Goal: Task Accomplishment & Management: Manage account settings

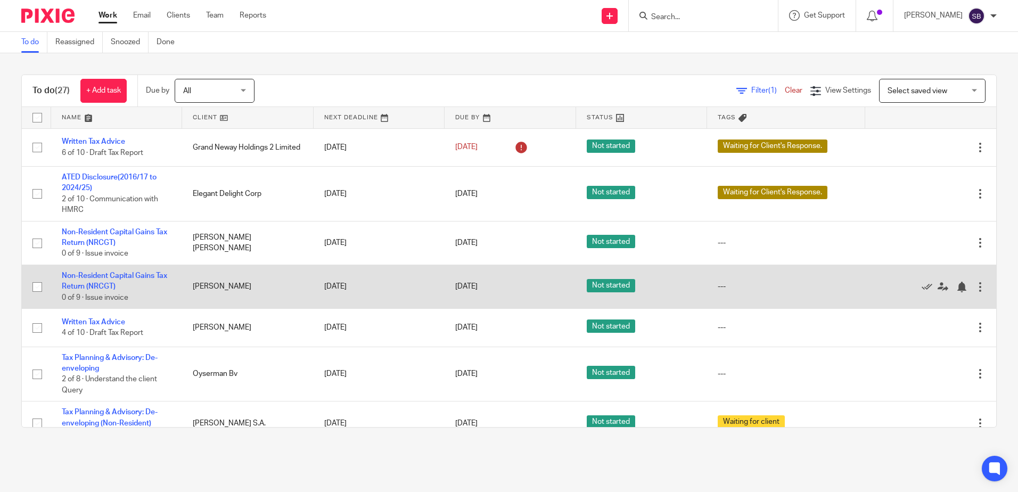
click at [100, 281] on td "Non-Resident Capital Gains Tax Return (NRCGT) 0 of 9 · Issue invoice" at bounding box center [116, 287] width 131 height 44
click at [103, 274] on link "Non-Resident Capital Gains Tax Return (NRCGT)" at bounding box center [114, 281] width 105 height 18
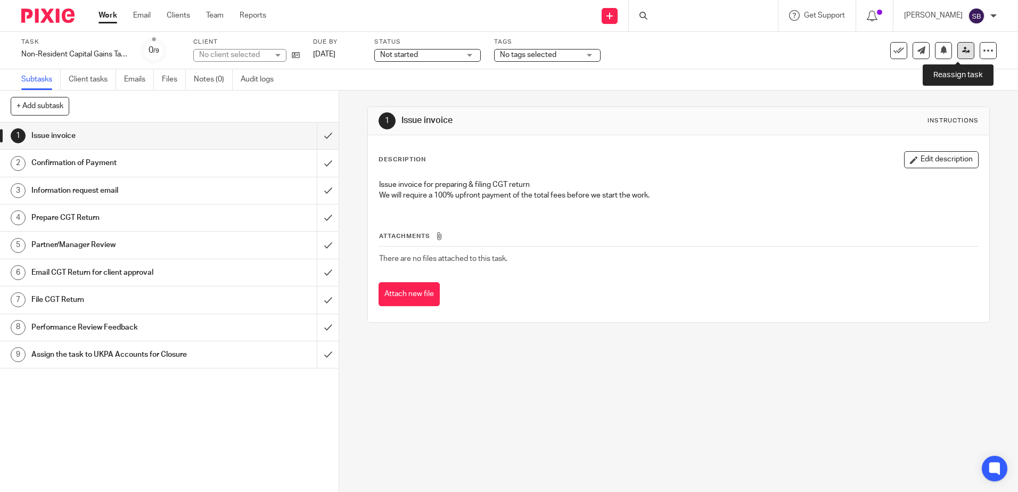
click at [962, 51] on icon at bounding box center [966, 50] width 8 height 8
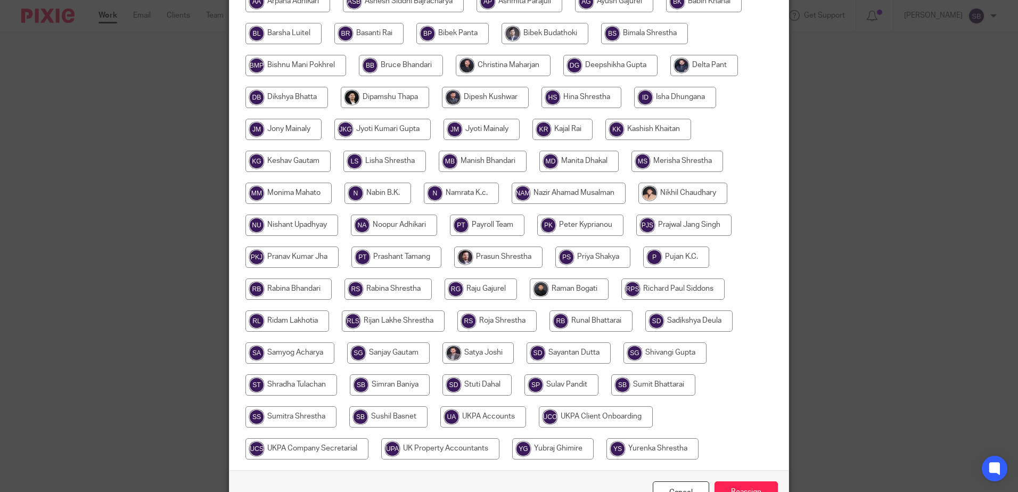
scroll to position [320, 0]
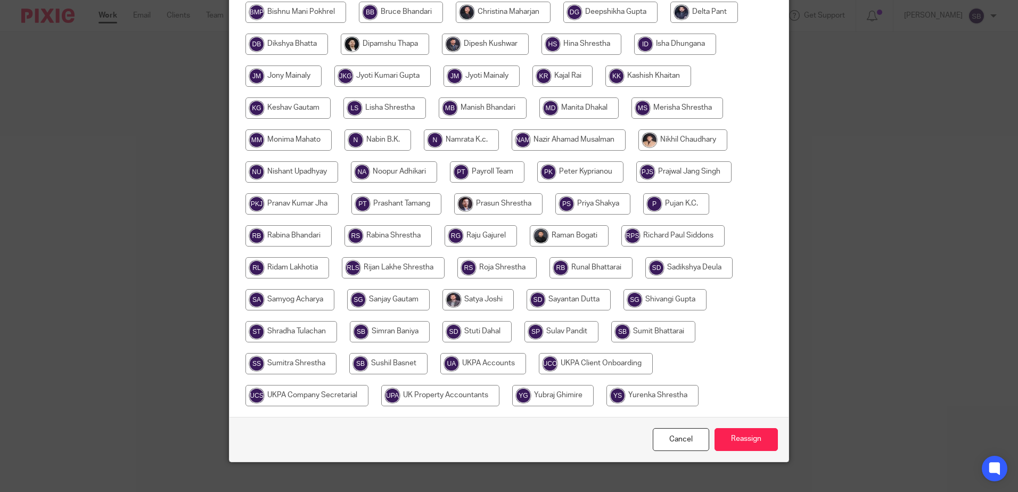
click at [491, 361] on input "radio" at bounding box center [483, 363] width 86 height 21
radio input "true"
click at [731, 440] on input "Reassign" at bounding box center [746, 439] width 63 height 23
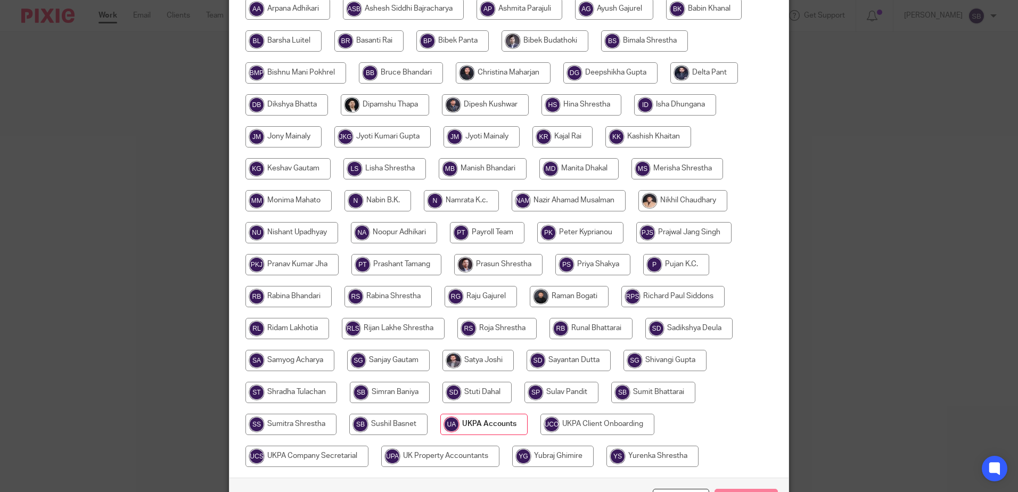
scroll to position [107, 0]
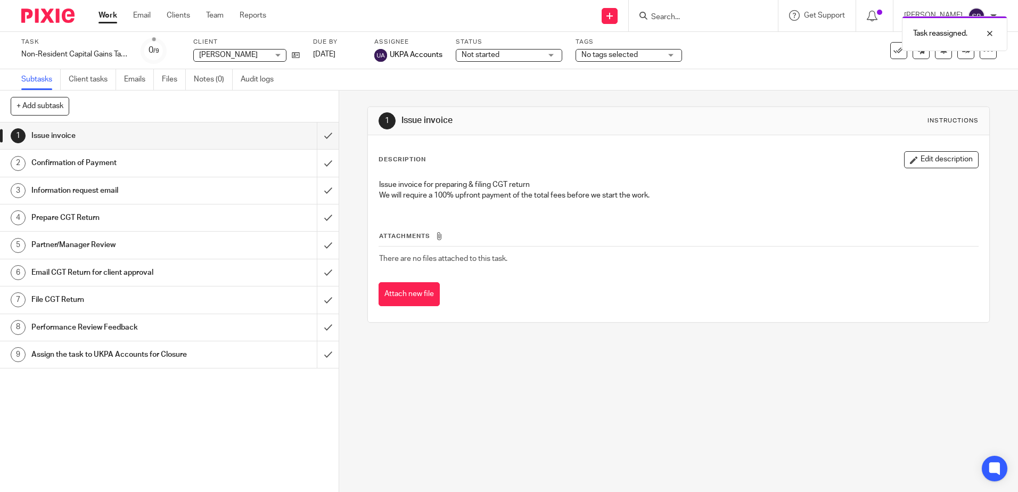
click at [366, 54] on div "Task Non-Resident Capital Gains Tax Return (NRCGT) Save Non-Resident Capital Ga…" at bounding box center [427, 51] width 813 height 26
click at [358, 55] on link "[DATE]" at bounding box center [337, 54] width 48 height 11
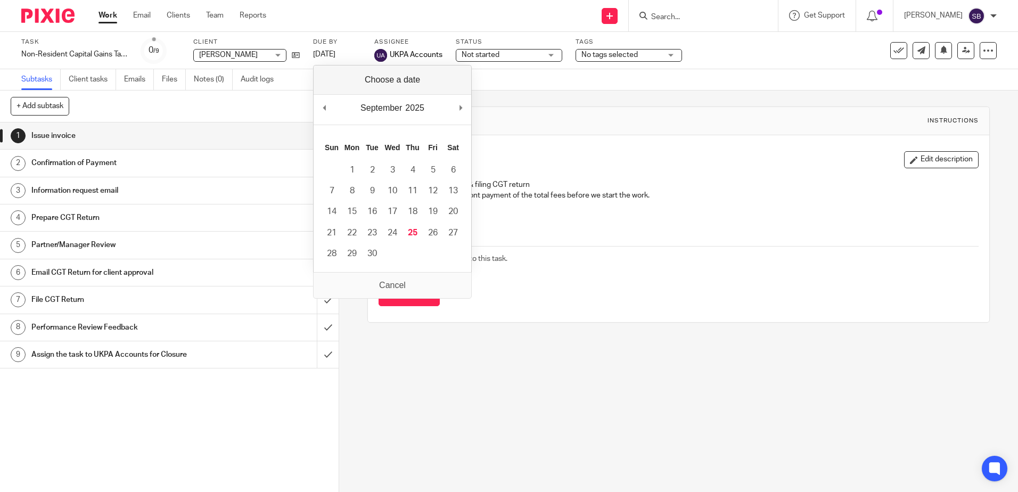
click at [457, 107] on div "September January February March April May June July August September October N…" at bounding box center [393, 110] width 158 height 30
click at [458, 109] on div "September January February March April May June July August September October N…" at bounding box center [393, 110] width 158 height 30
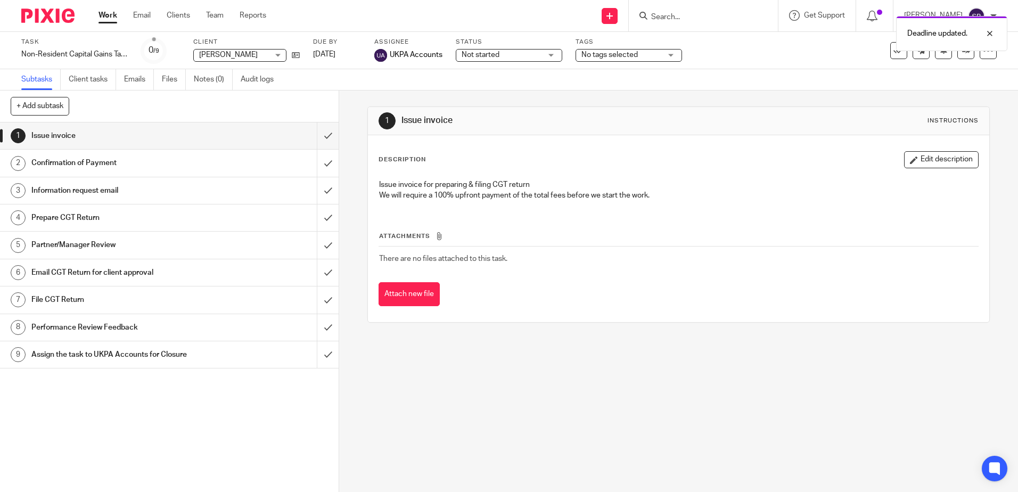
click at [44, 19] on img at bounding box center [47, 16] width 53 height 14
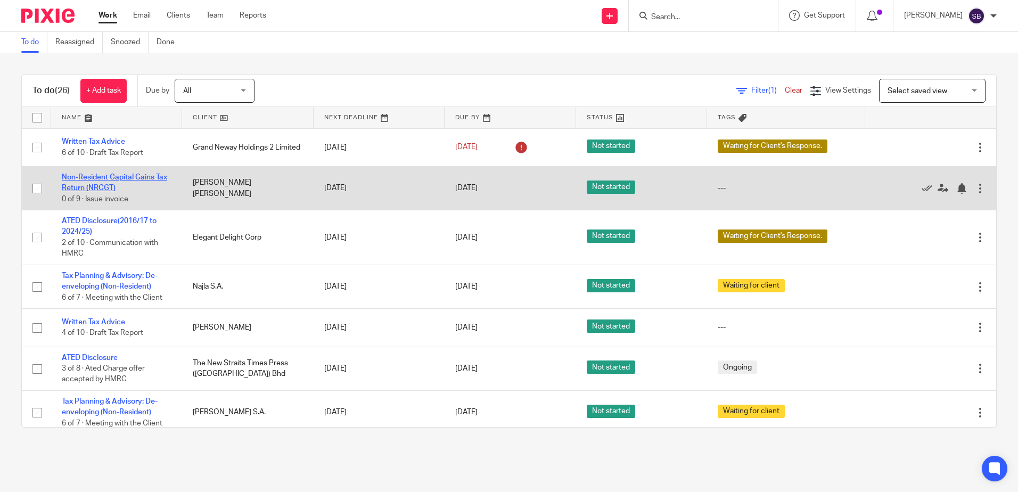
click at [116, 179] on link "Non-Resident Capital Gains Tax Return (NRCGT)" at bounding box center [114, 183] width 105 height 18
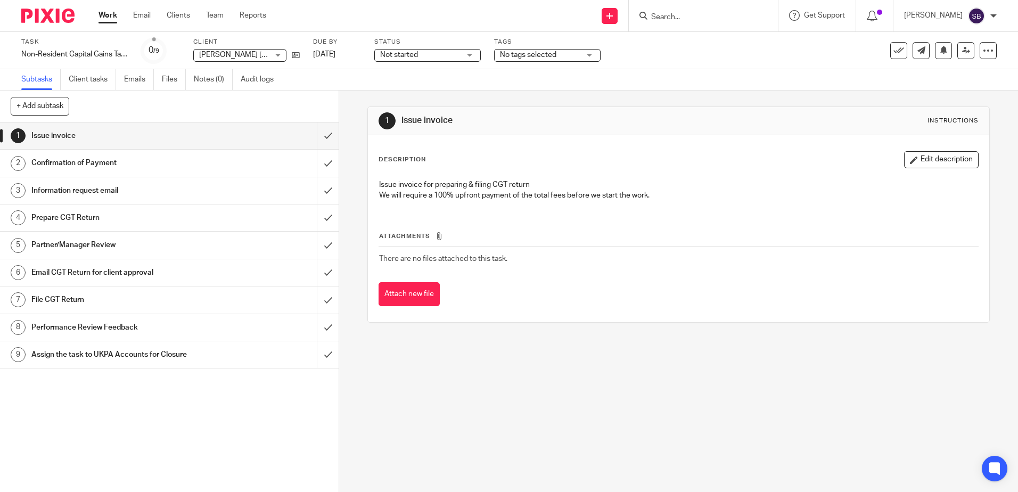
click at [48, 17] on img at bounding box center [47, 16] width 53 height 14
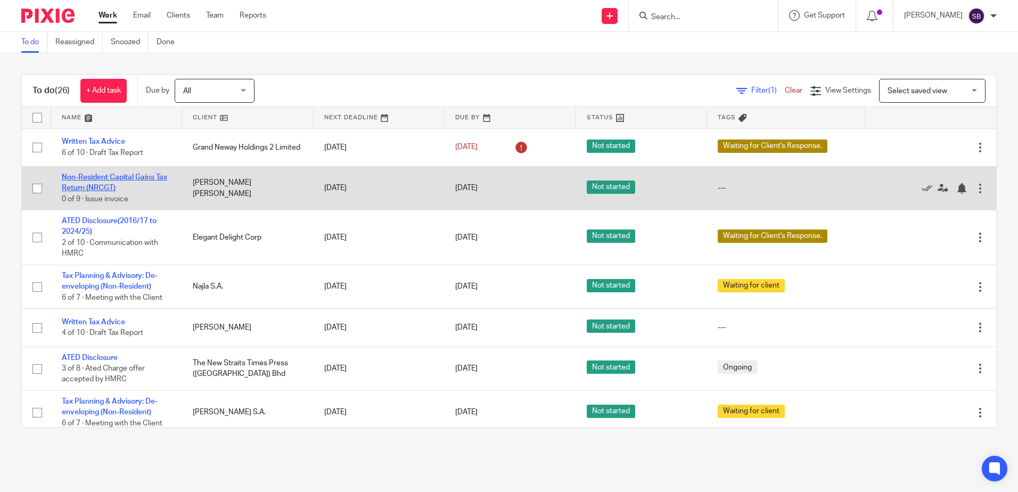
click at [92, 181] on link "Non-Resident Capital Gains Tax Return (NRCGT)" at bounding box center [114, 183] width 105 height 18
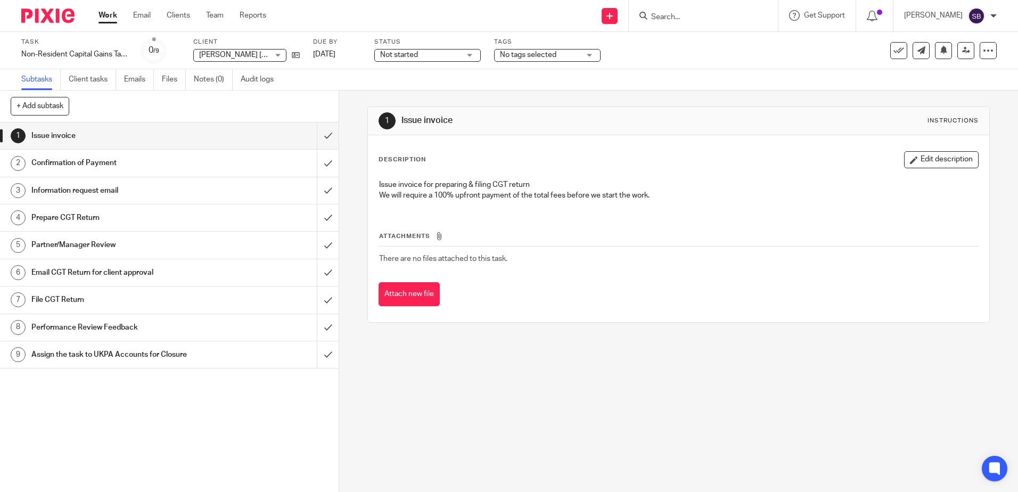
click at [103, 214] on h1 "Prepare CGT Return" at bounding box center [122, 218] width 183 height 16
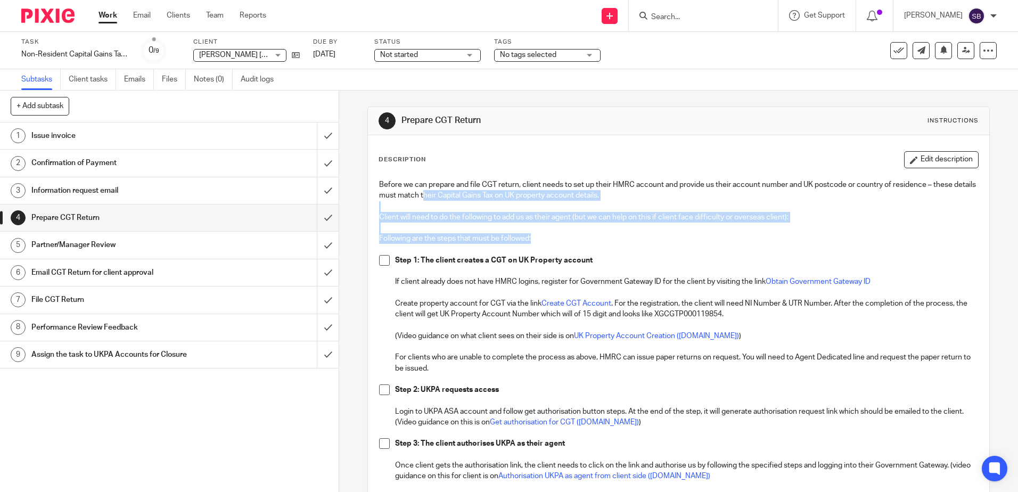
drag, startPoint x: 514, startPoint y: 232, endPoint x: 445, endPoint y: 191, distance: 80.5
click at [445, 191] on div "Before we can prepare and file CGT return, client needs to set up their HMRC ac…" at bounding box center [678, 364] width 609 height 380
click at [444, 191] on p "Before we can prepare and file CGT return, client needs to set up their HMRC ac…" at bounding box center [678, 190] width 599 height 22
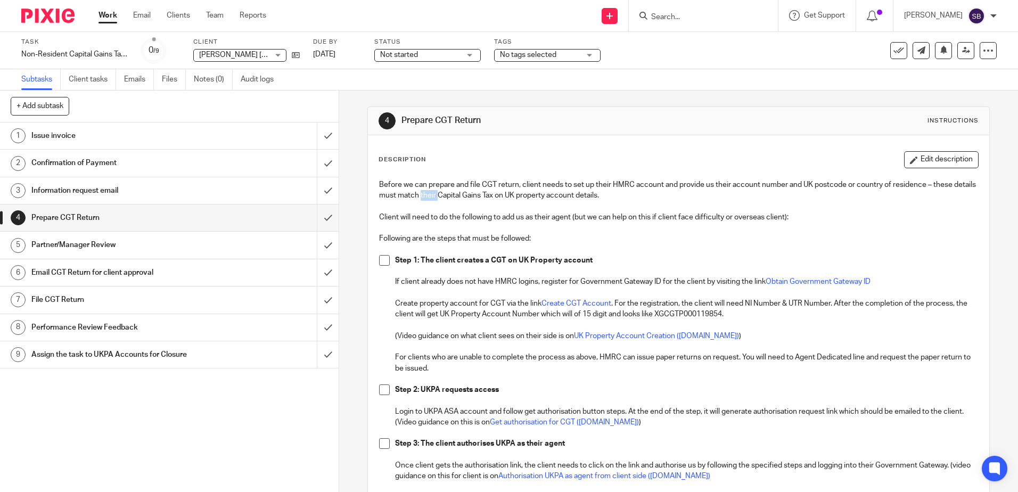
click at [444, 191] on p "Before we can prepare and file CGT return, client needs to set up their HMRC ac…" at bounding box center [678, 190] width 599 height 22
click at [460, 221] on p "Client will need to do the following to add us as their agent (but we can help …" at bounding box center [678, 217] width 599 height 11
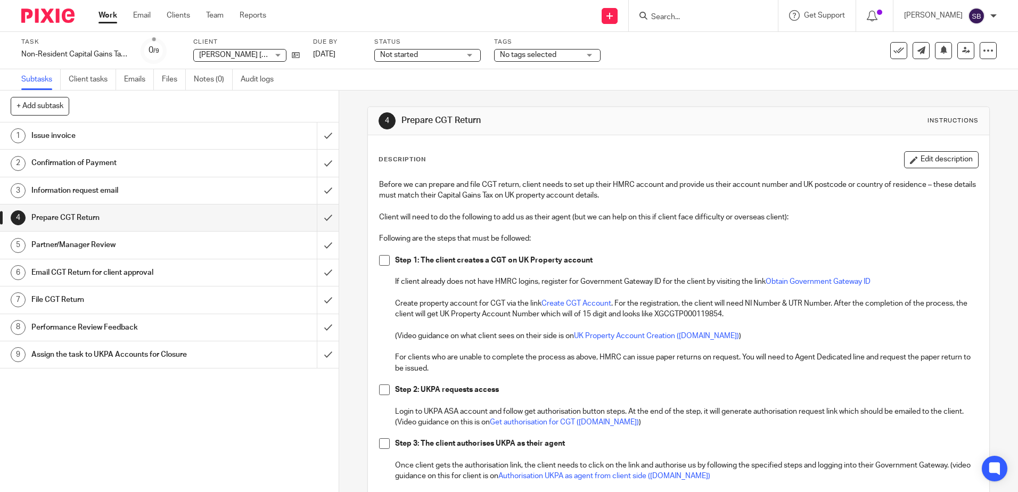
click at [449, 229] on p at bounding box center [678, 228] width 599 height 11
drag, startPoint x: 749, startPoint y: 210, endPoint x: 685, endPoint y: 207, distance: 64.5
click at [685, 207] on div "Before we can prepare and file CGT return, client needs to set up their HMRC ac…" at bounding box center [678, 364] width 609 height 380
drag, startPoint x: 684, startPoint y: 207, endPoint x: 642, endPoint y: 194, distance: 44.6
click at [642, 194] on p "Before we can prepare and file CGT return, client needs to set up their HMRC ac…" at bounding box center [678, 190] width 599 height 22
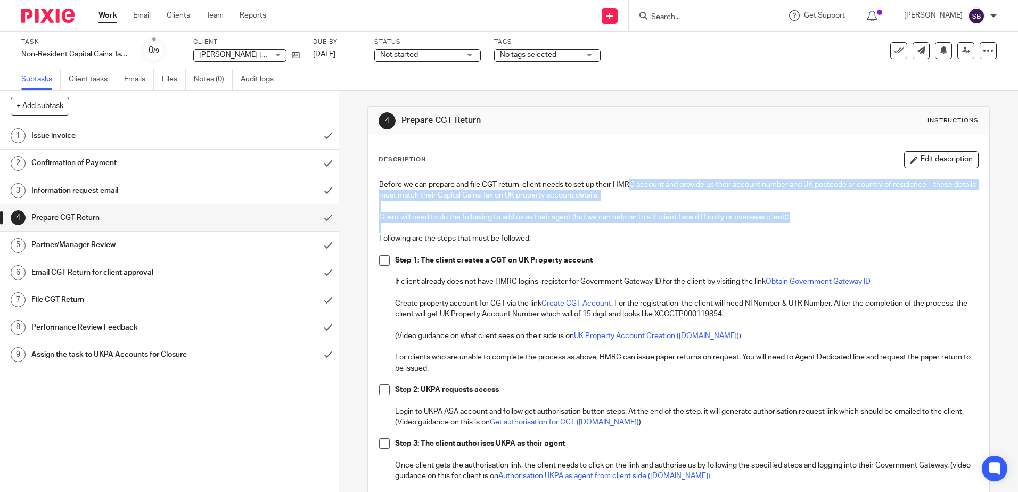
drag, startPoint x: 626, startPoint y: 182, endPoint x: 825, endPoint y: 230, distance: 205.4
click at [825, 230] on div "Before we can prepare and file CGT return, client needs to set up their HMRC ac…" at bounding box center [678, 364] width 609 height 380
click at [825, 230] on p at bounding box center [678, 228] width 599 height 11
drag, startPoint x: 821, startPoint y: 224, endPoint x: 626, endPoint y: 182, distance: 198.8
click at [626, 182] on div "Before we can prepare and file CGT return, client needs to set up their HMRC ac…" at bounding box center [678, 364] width 609 height 380
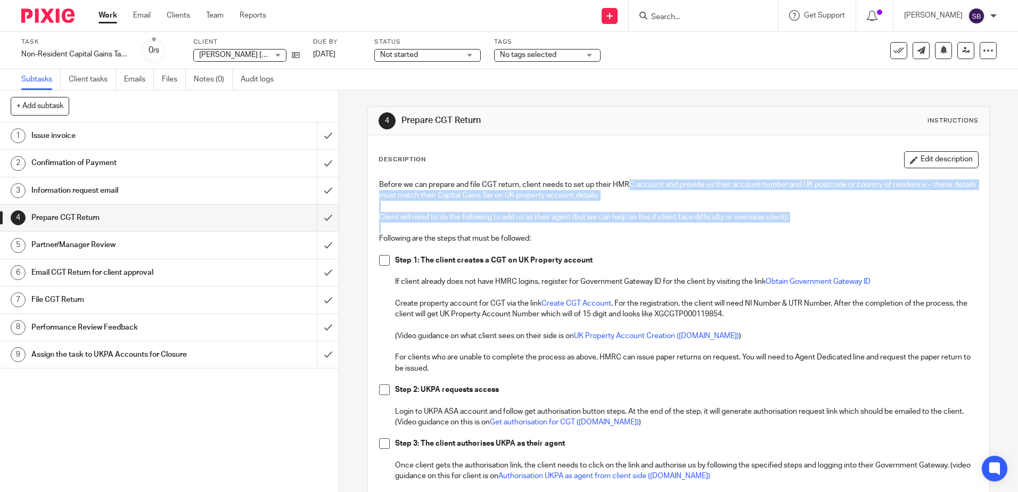
click at [626, 182] on p "Before we can prepare and file CGT return, client needs to set up their HMRC ac…" at bounding box center [678, 190] width 599 height 22
drag, startPoint x: 627, startPoint y: 184, endPoint x: 630, endPoint y: 192, distance: 9.1
click at [630, 192] on p "Before we can prepare and file CGT return, client needs to set up their HMRC ac…" at bounding box center [678, 190] width 599 height 22
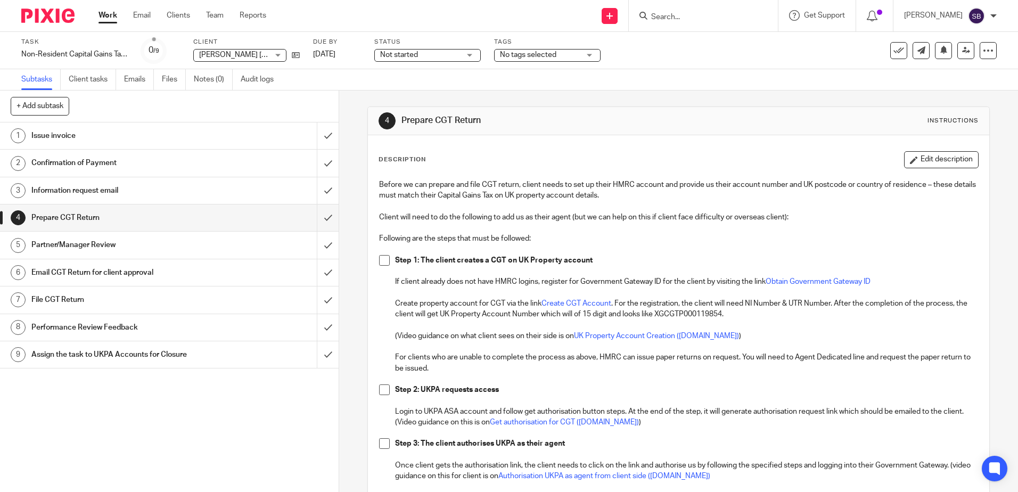
click at [112, 187] on h1 "Information request email" at bounding box center [122, 191] width 183 height 16
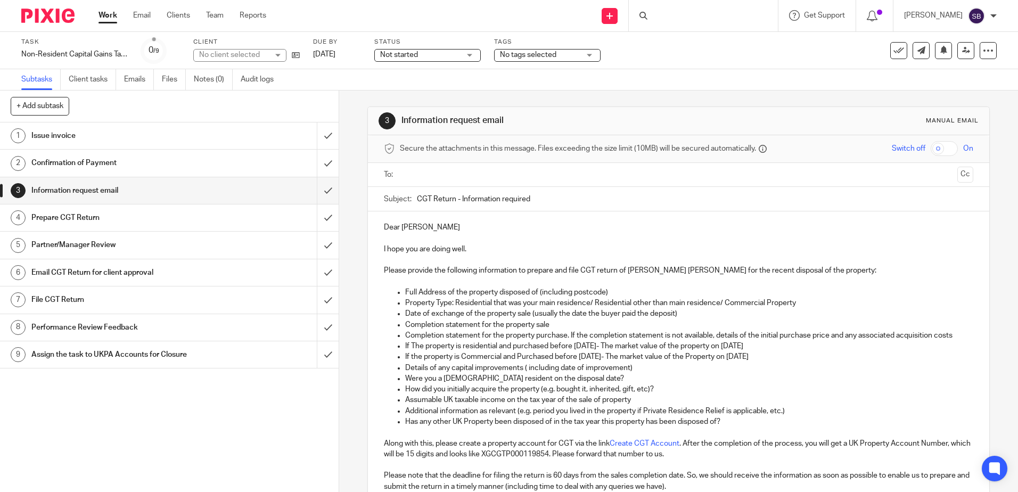
click at [474, 240] on p at bounding box center [678, 238] width 589 height 11
click at [488, 252] on p "I hope you are doing well." at bounding box center [678, 249] width 589 height 11
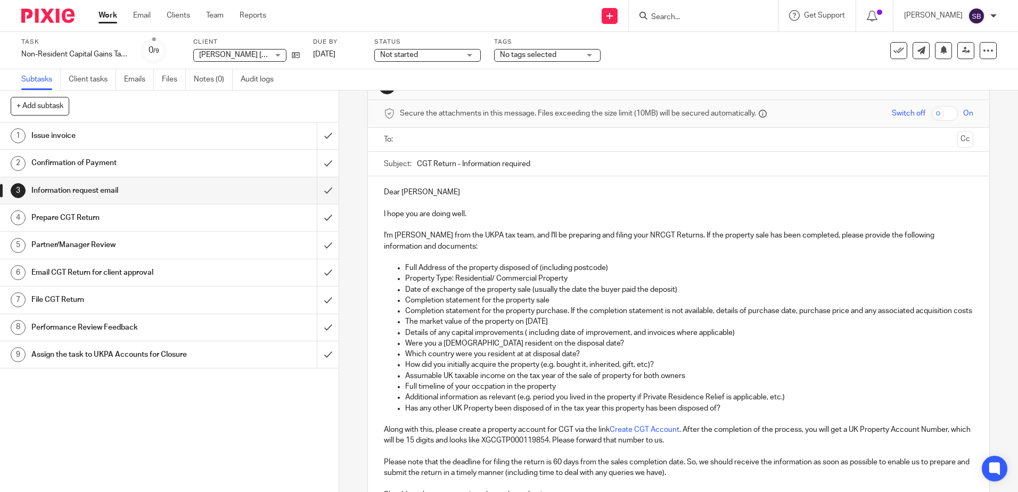
scroll to position [53, 0]
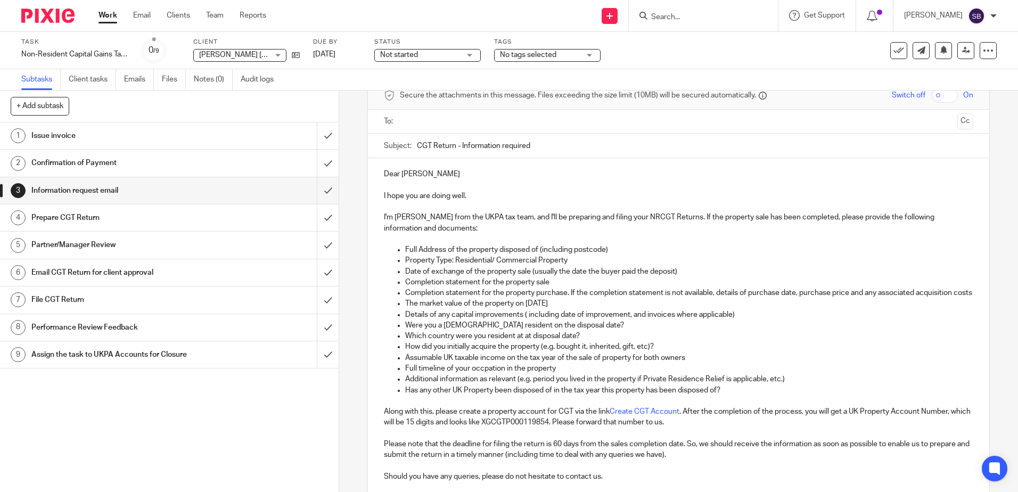
click at [479, 374] on p "Full timeline of your occpation in the property" at bounding box center [689, 368] width 568 height 11
click at [482, 374] on p "Full timeline of your occpation in the property" at bounding box center [689, 368] width 568 height 11
click at [606, 331] on p "Were you a UK resident on the disposal date?" at bounding box center [689, 325] width 568 height 11
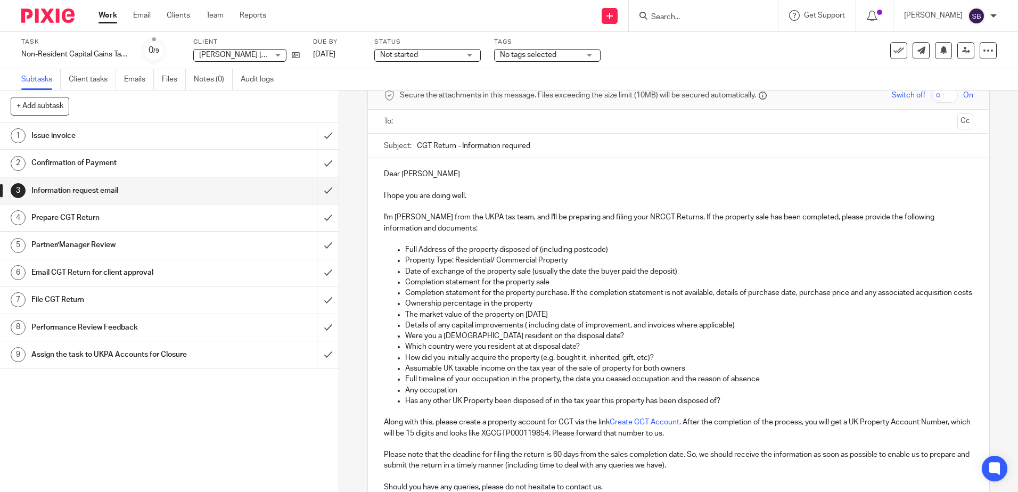
click at [741, 396] on p "Any occupation" at bounding box center [689, 390] width 568 height 11
click at [715, 374] on p "Assumable UK taxable income on the tax year of the sale of property for both ow…" at bounding box center [689, 368] width 568 height 11
click at [478, 396] on p "Any occupation" at bounding box center [689, 390] width 568 height 11
click at [471, 396] on p "Any occupation" at bounding box center [689, 390] width 568 height 11
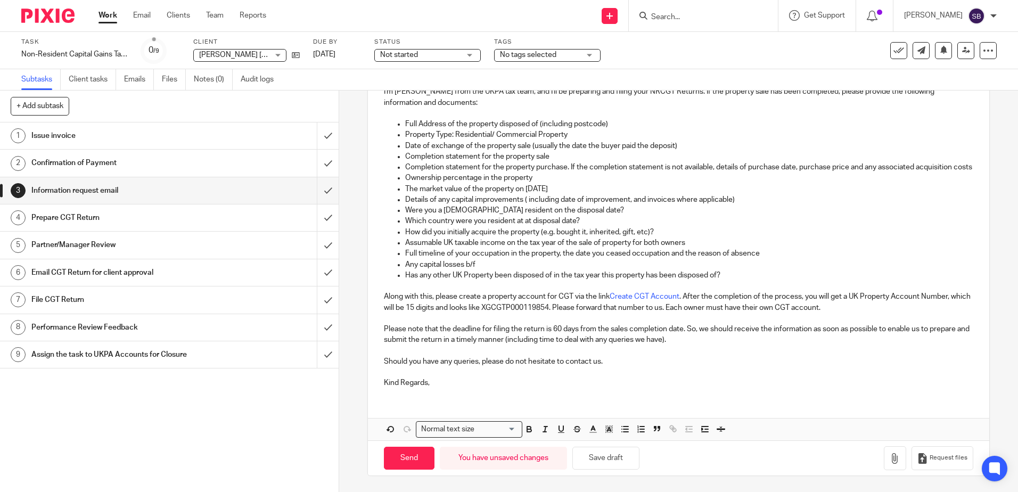
scroll to position [190, 0]
click at [600, 459] on button "Save draft" at bounding box center [605, 458] width 67 height 23
click at [44, 17] on img at bounding box center [47, 16] width 53 height 14
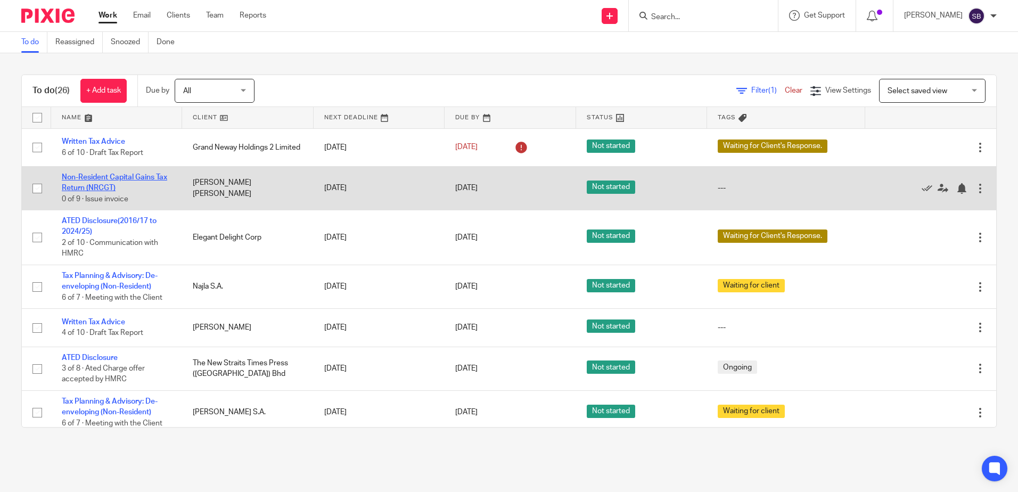
click at [111, 178] on link "Non-Resident Capital Gains Tax Return (NRCGT)" at bounding box center [114, 183] width 105 height 18
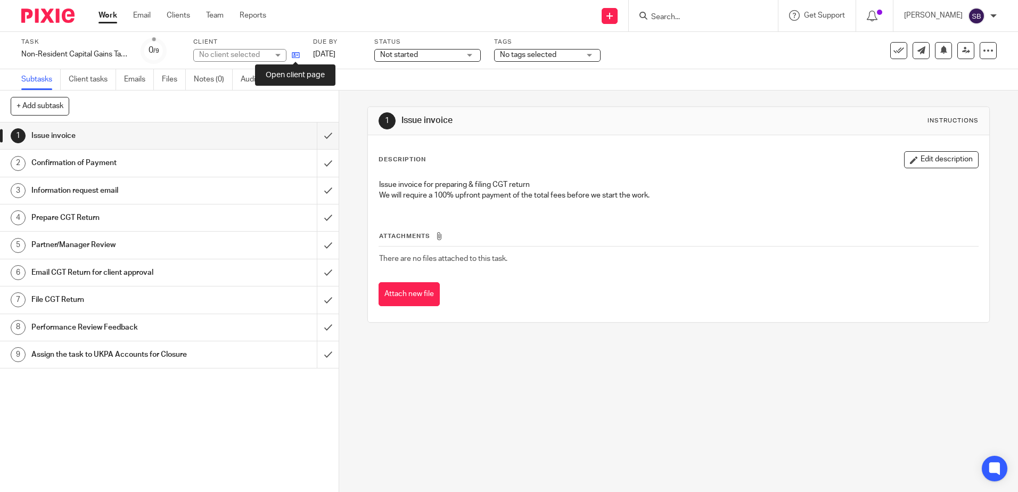
click at [298, 55] on icon at bounding box center [296, 55] width 8 height 8
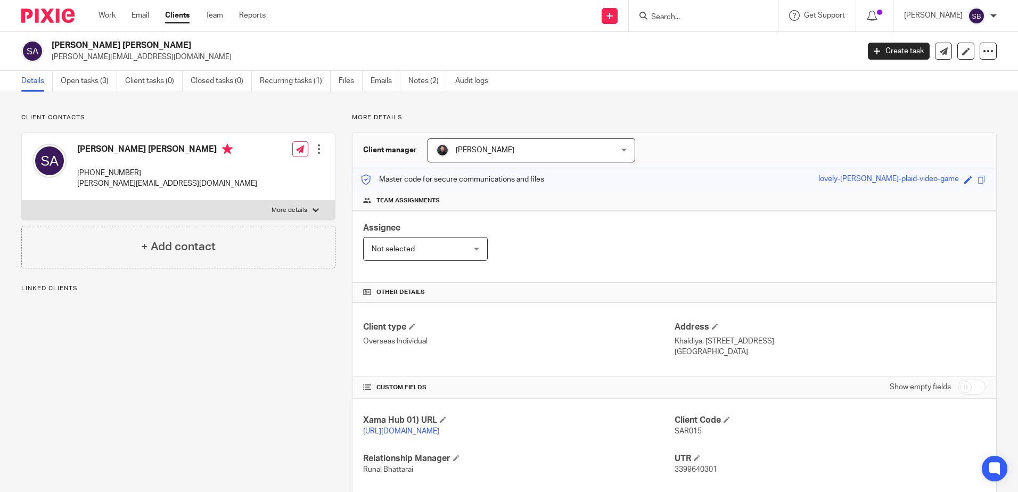
drag, startPoint x: 145, startPoint y: 150, endPoint x: 69, endPoint y: 147, distance: 76.2
click at [69, 147] on div "[PERSON_NAME] [PERSON_NAME] [PHONE_NUMBER] [PERSON_NAME][EMAIL_ADDRESS][DOMAIN_…" at bounding box center [144, 166] width 225 height 56
copy div "[PERSON_NAME] [PERSON_NAME]"
click at [66, 10] on img at bounding box center [47, 16] width 53 height 14
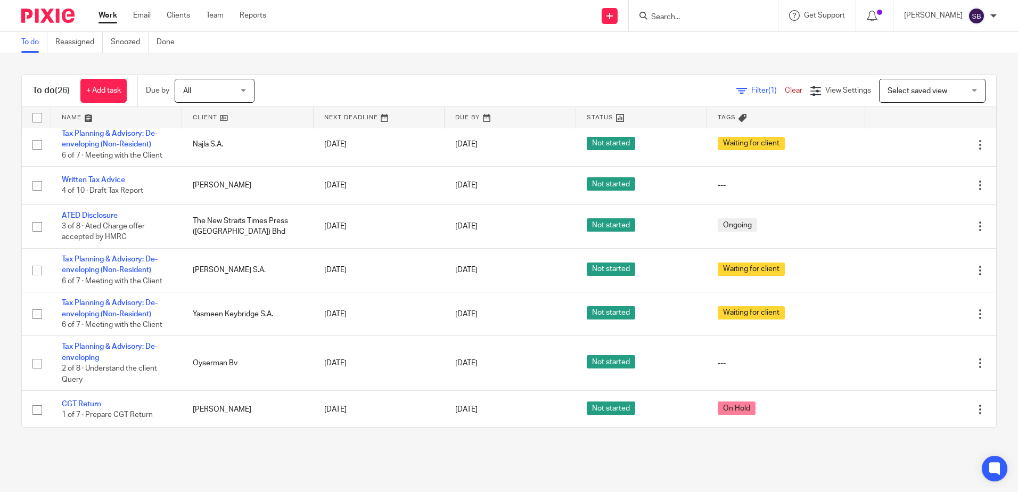
scroll to position [160, 0]
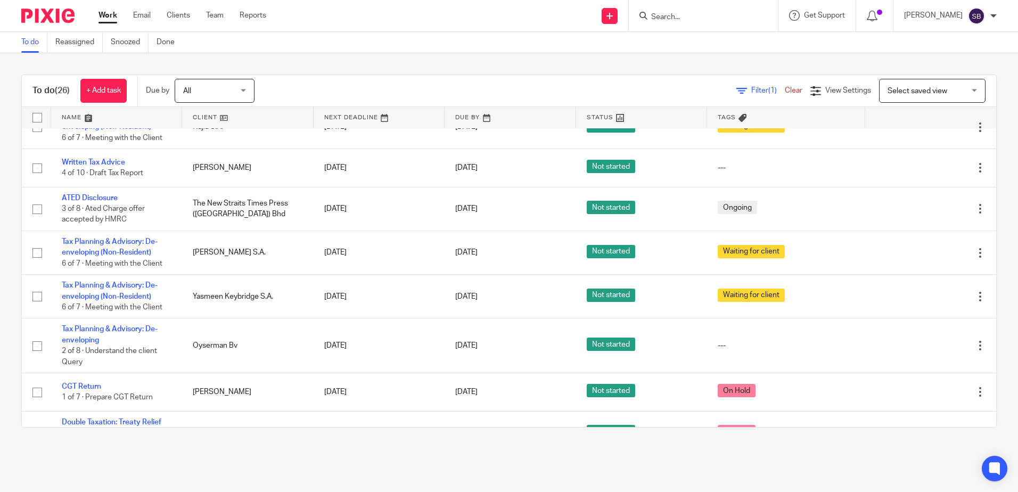
click at [680, 10] on form at bounding box center [706, 15] width 113 height 13
click at [692, 19] on input "Search" at bounding box center [698, 18] width 96 height 10
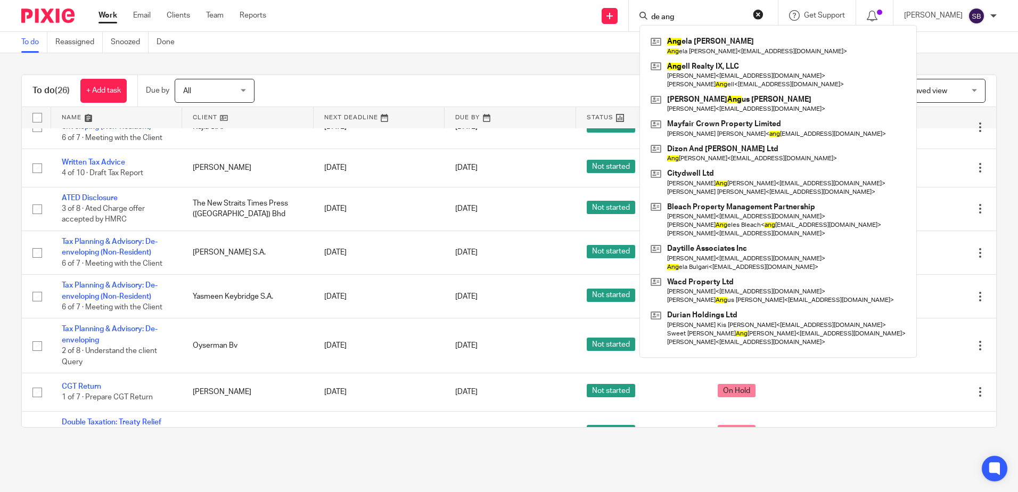
type input "de ang"
click at [642, 54] on div "To do (26) + Add task Due by All All [DATE] [DATE] This week Next week This mon…" at bounding box center [509, 251] width 1018 height 396
